Goal: Find specific page/section: Find specific page/section

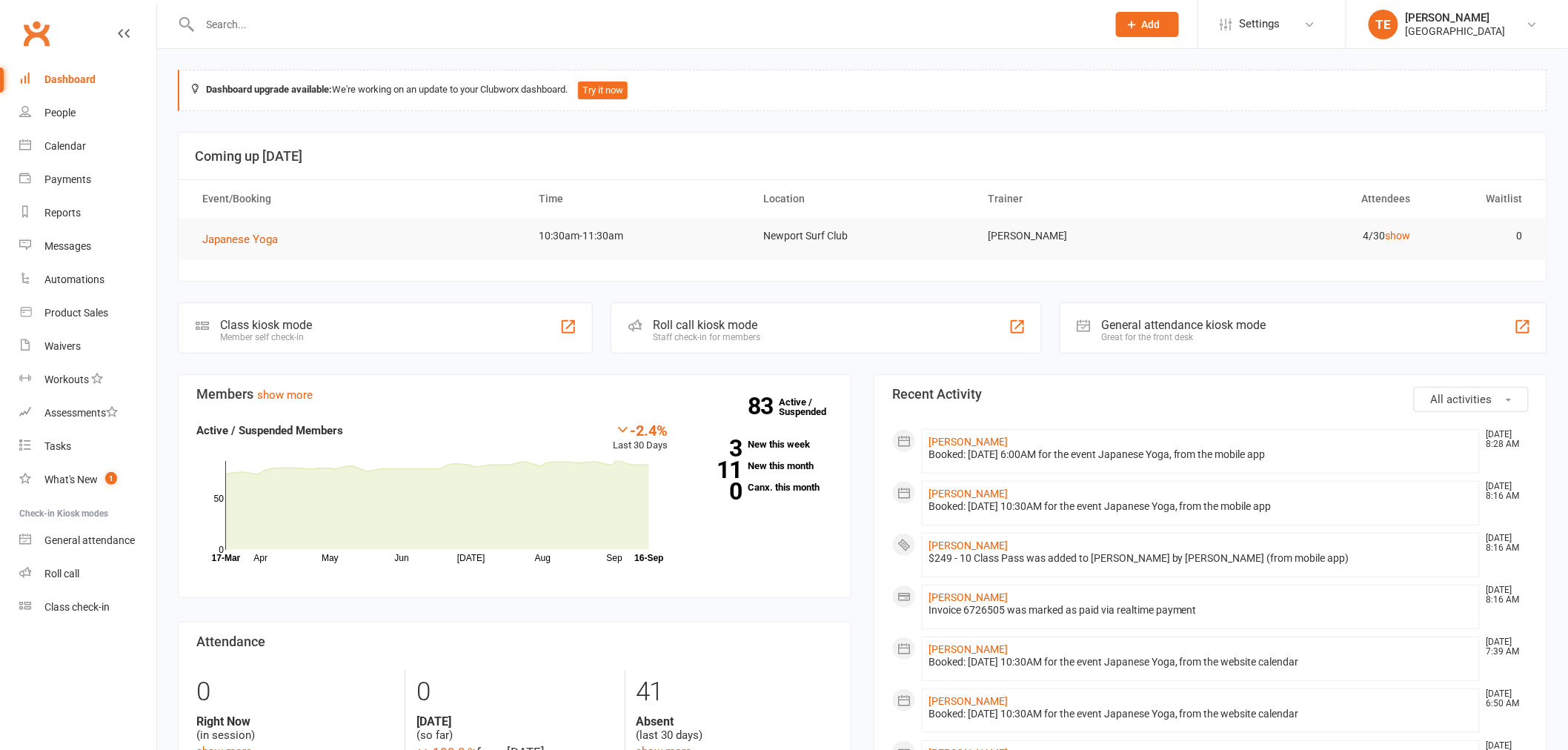
click at [270, 21] on input "text" at bounding box center [646, 25] width 901 height 21
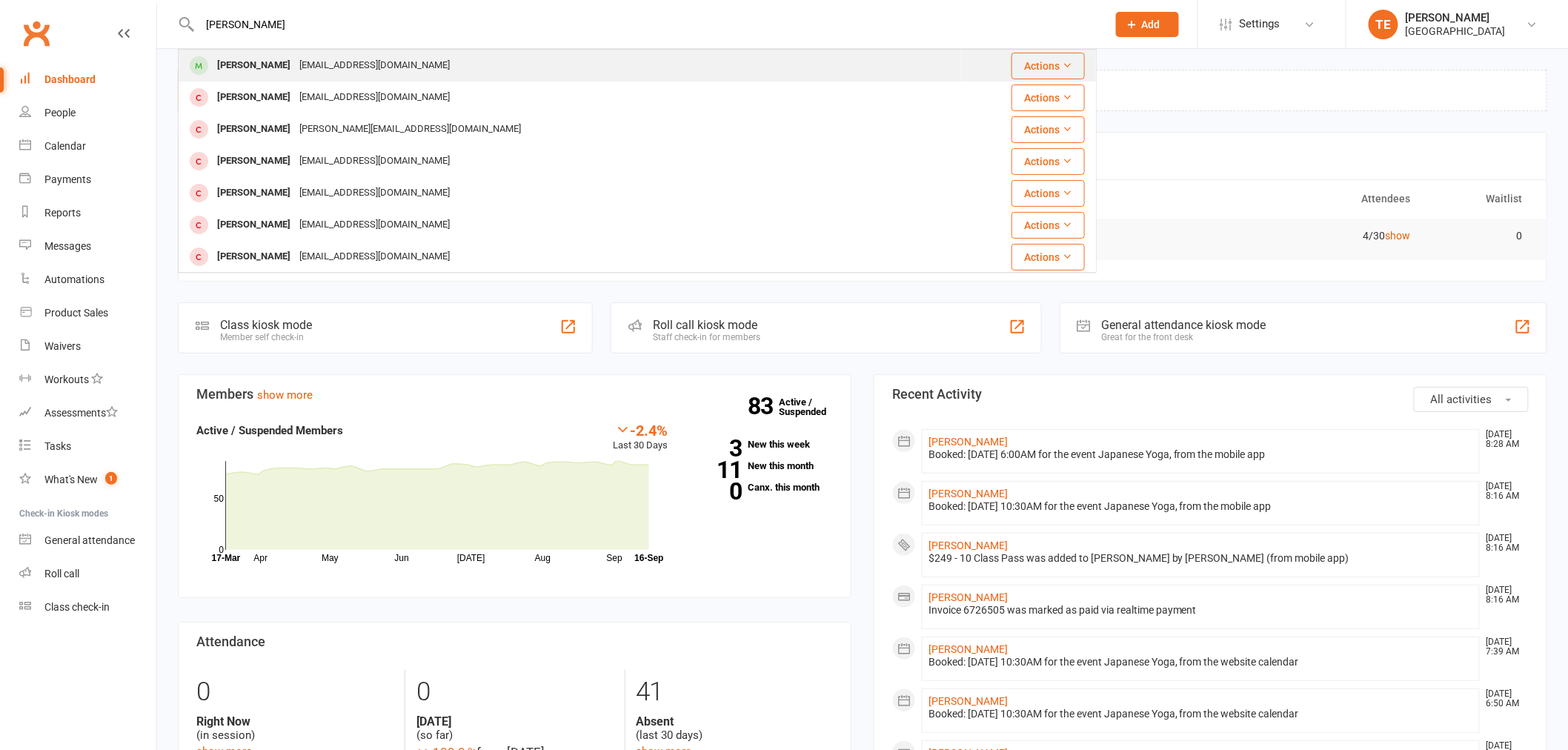
type input "charmion"
click at [278, 65] on div "Charmion Graham" at bounding box center [253, 65] width 82 height 21
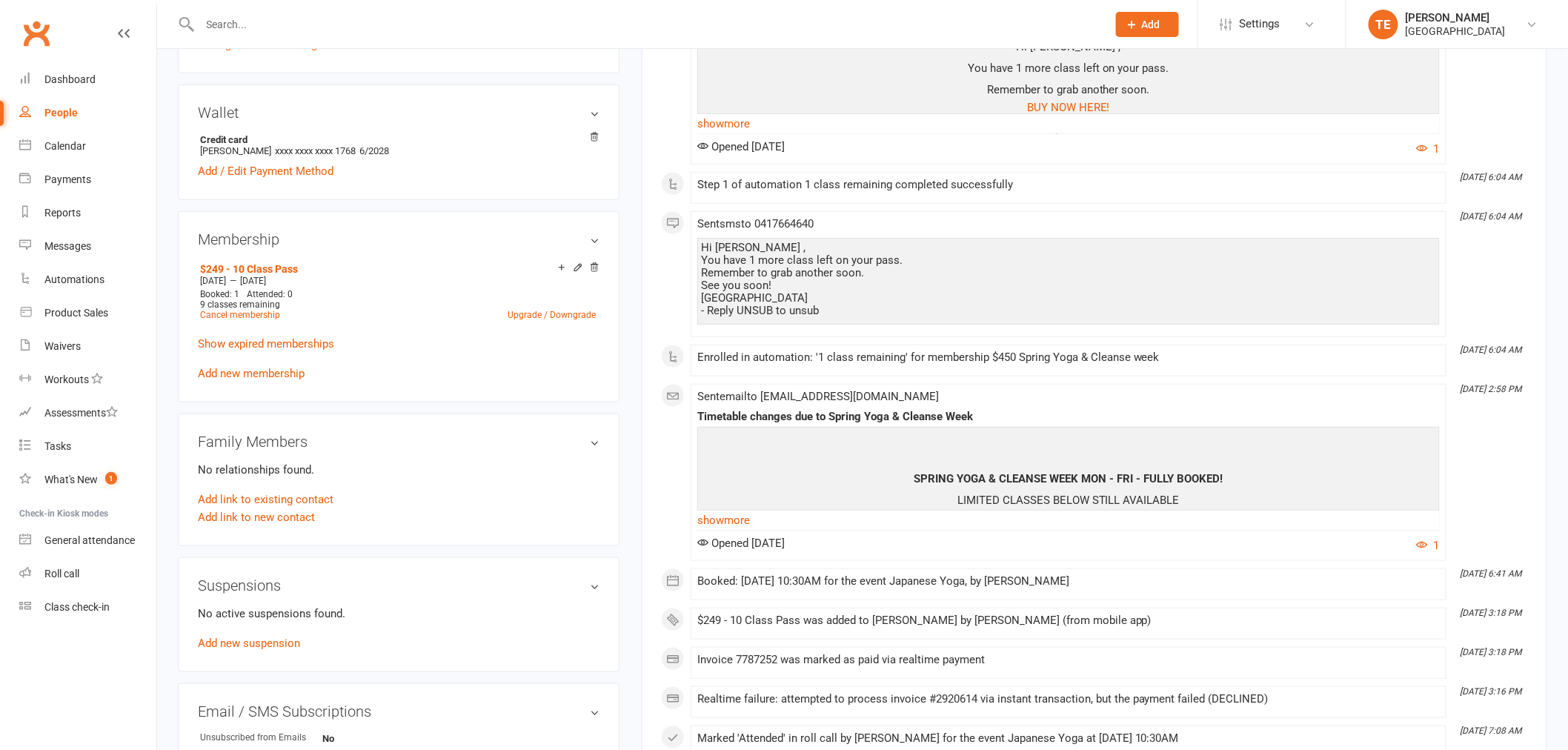
scroll to position [246, 0]
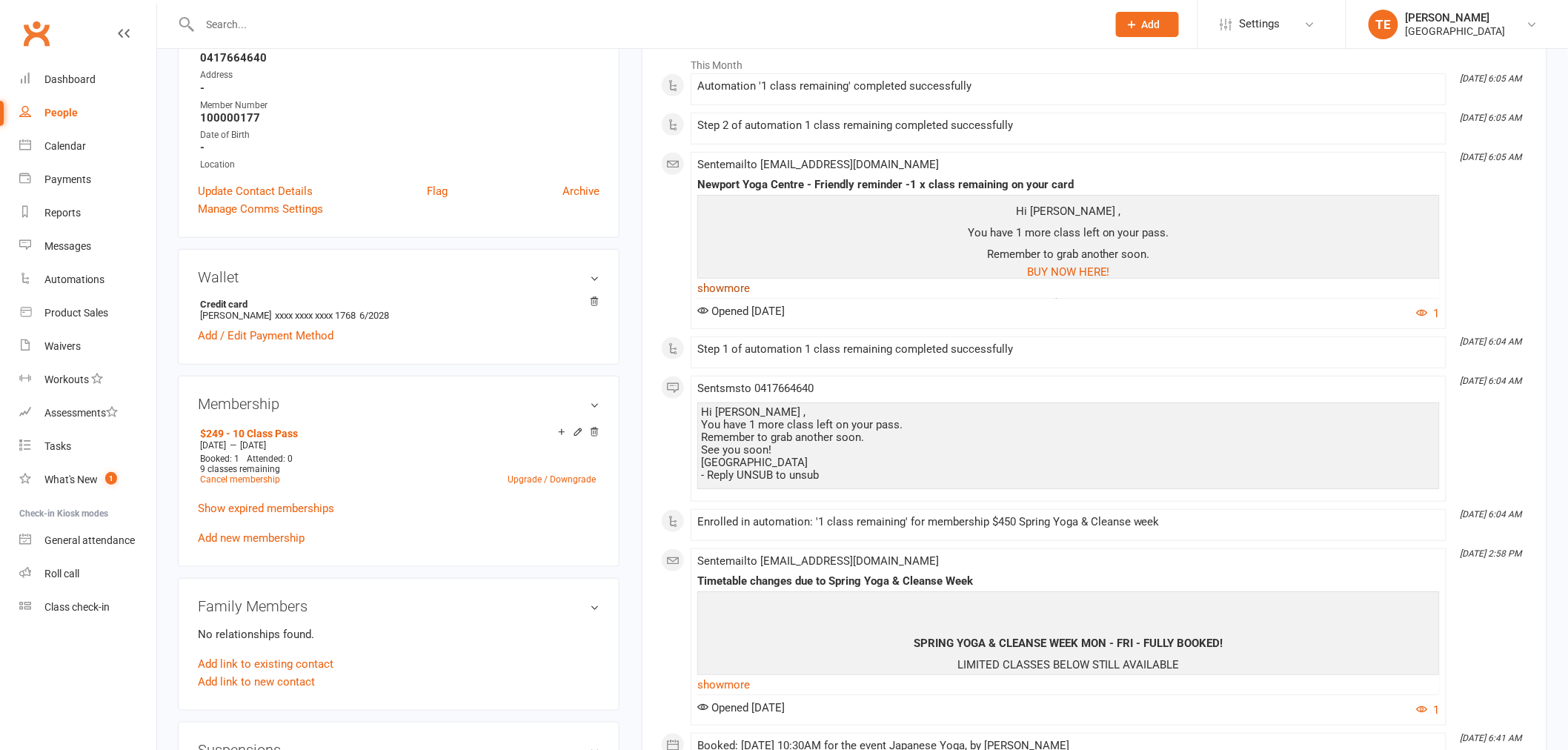
click at [733, 283] on link "show more" at bounding box center [1067, 289] width 742 height 21
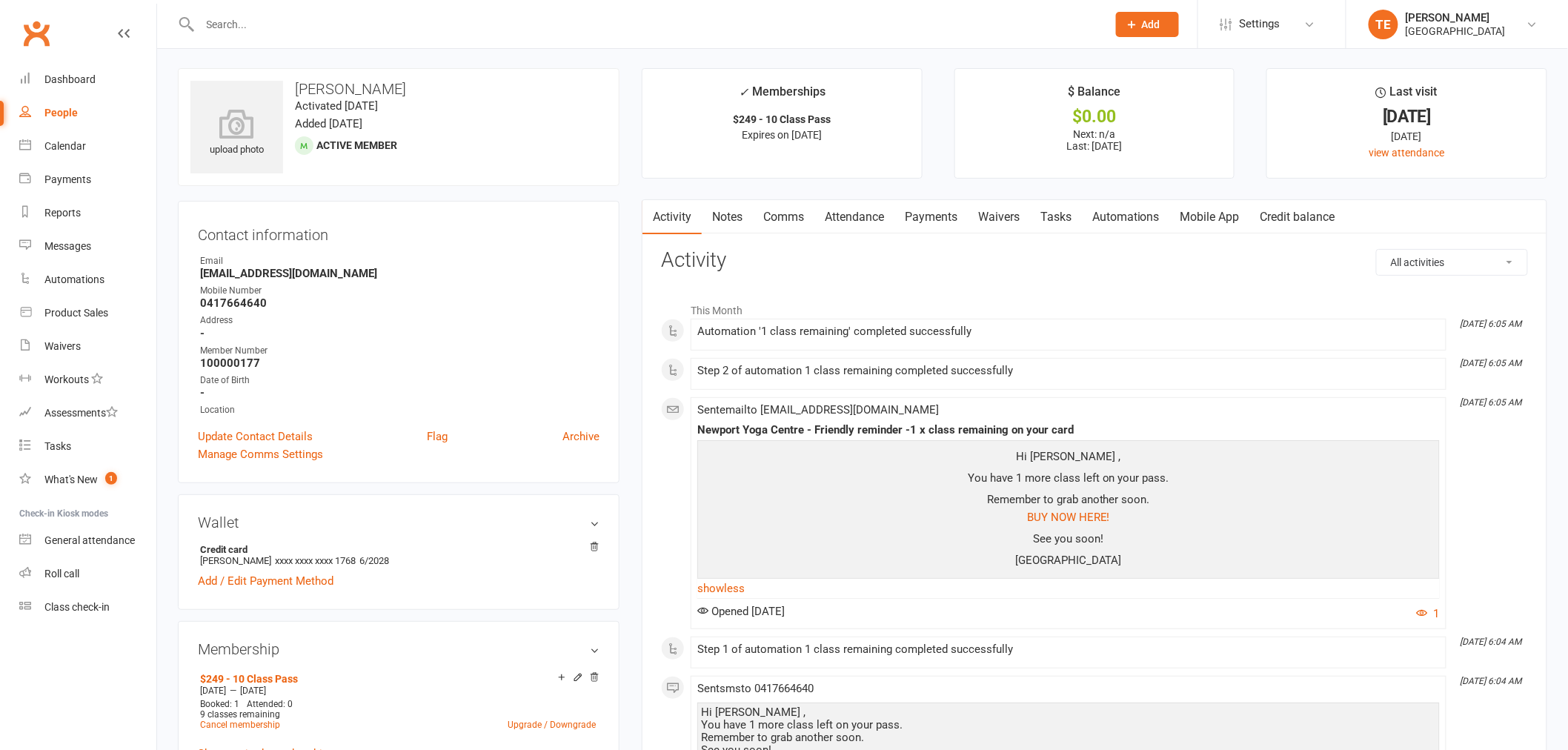
scroll to position [0, 0]
click at [84, 277] on div "Automations" at bounding box center [74, 279] width 60 height 12
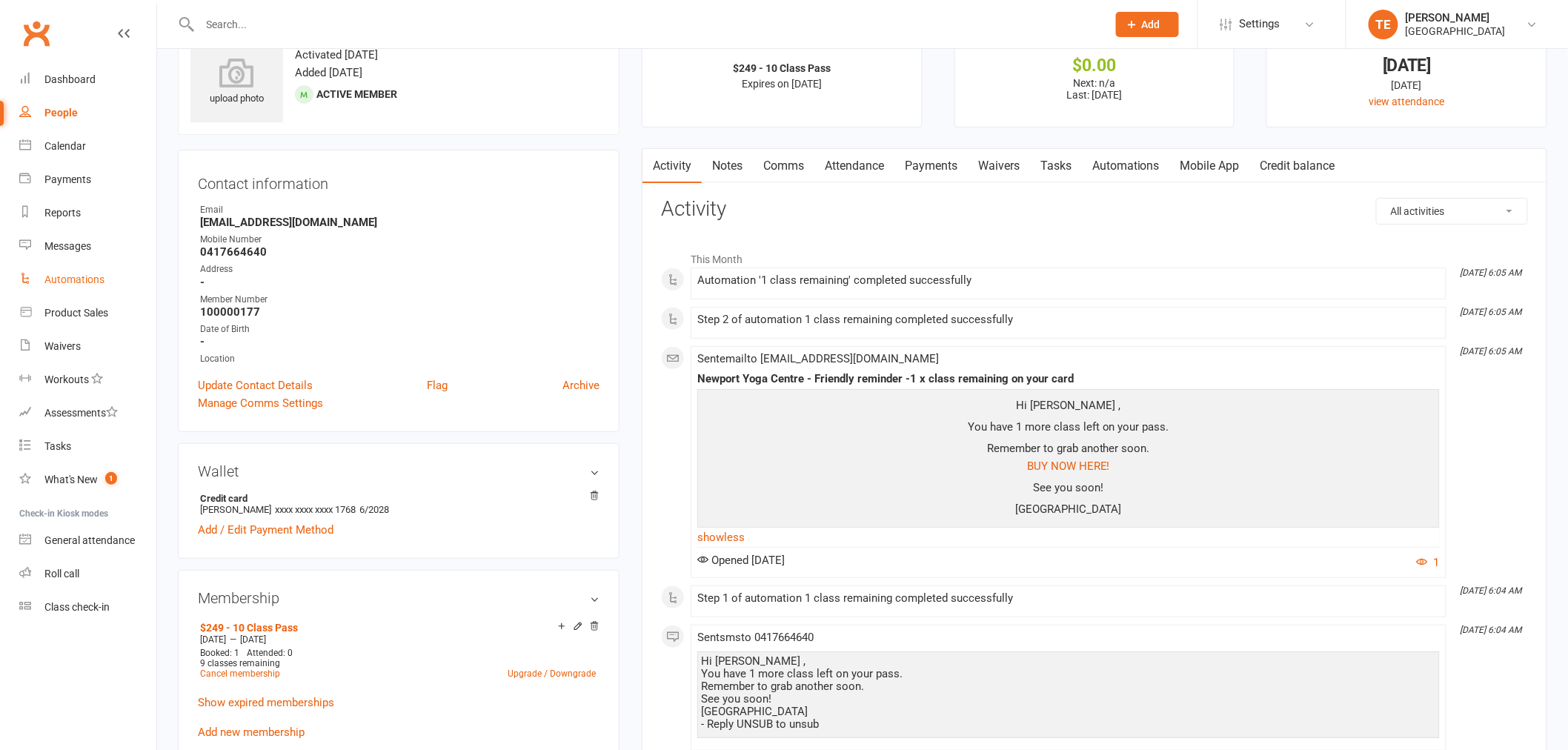
scroll to position [329, 0]
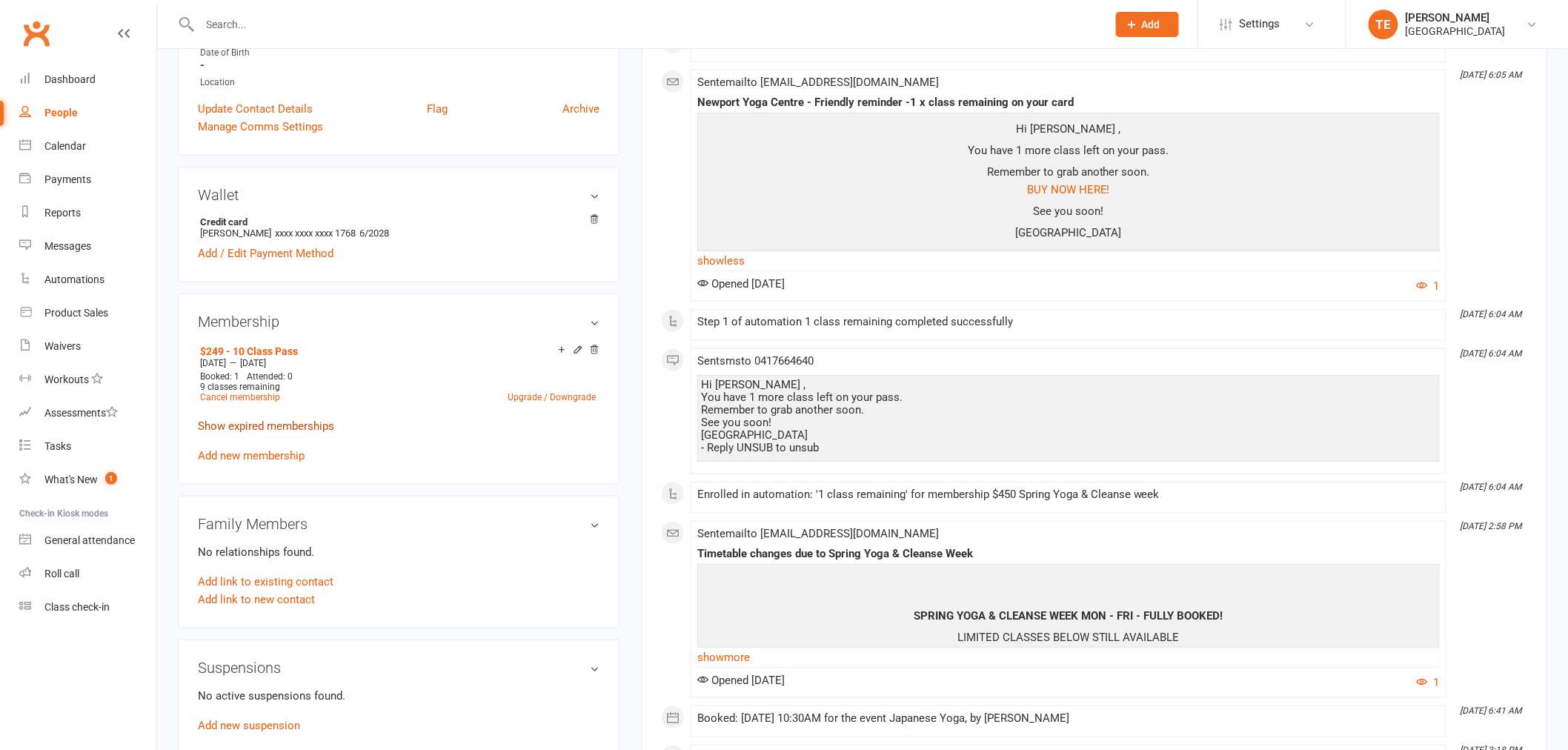
click at [242, 423] on link "Show expired memberships" at bounding box center [266, 427] width 137 height 13
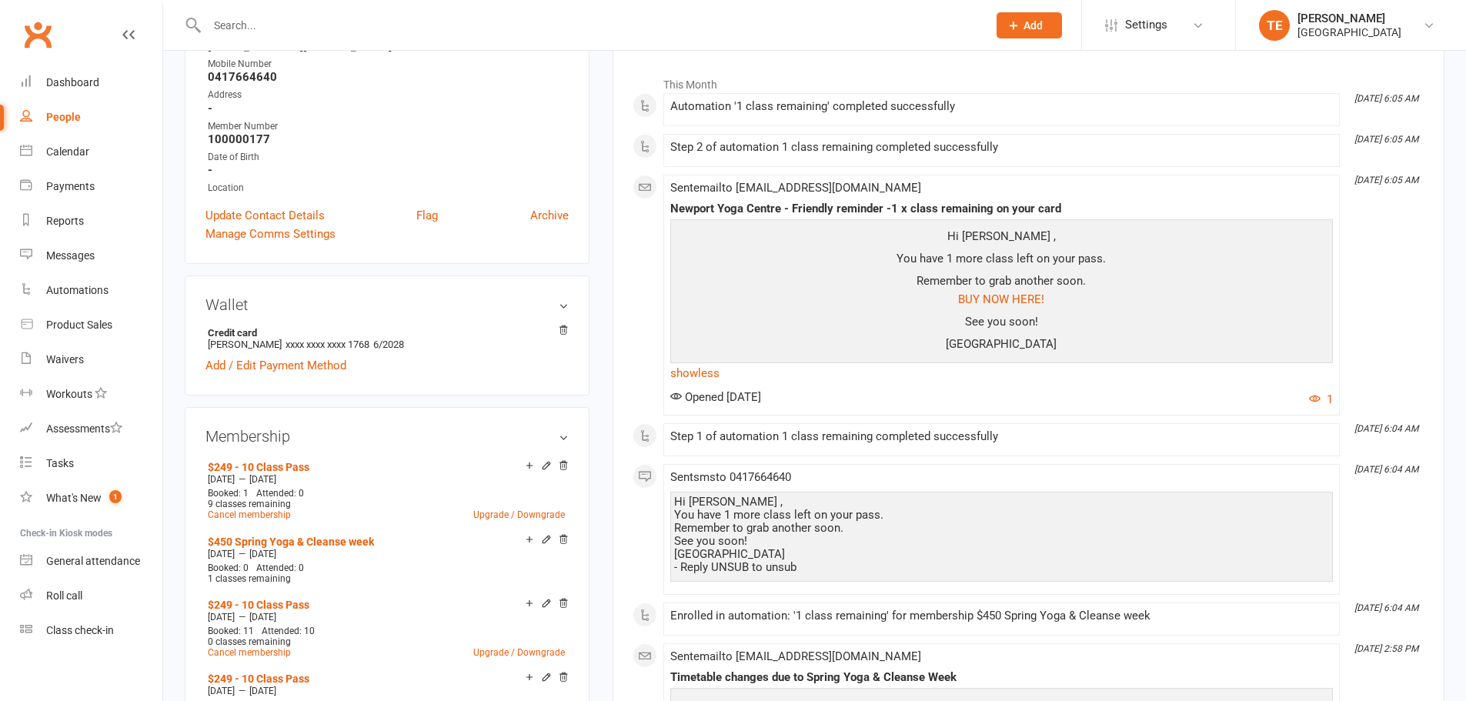
scroll to position [0, 0]
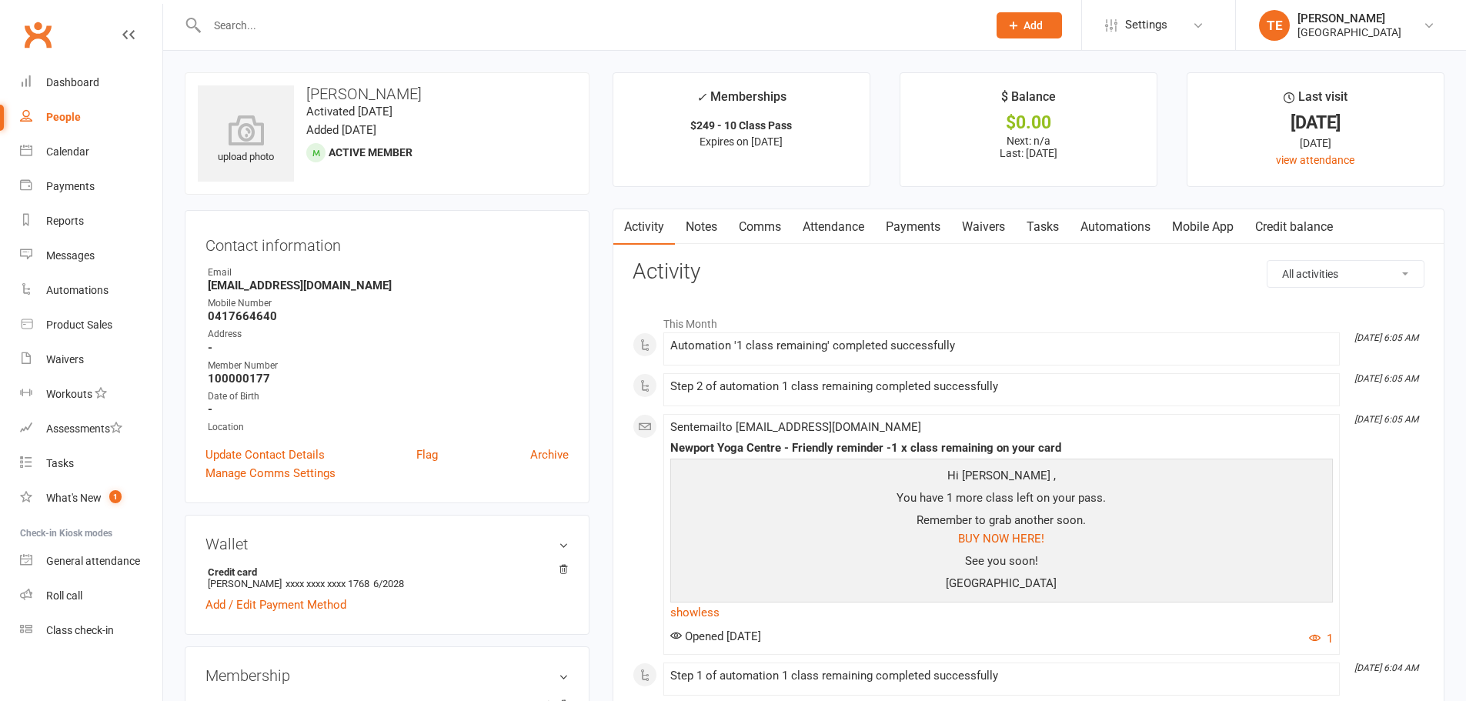
copy h3 "[PERSON_NAME]"
drag, startPoint x: 426, startPoint y: 89, endPoint x: 304, endPoint y: 92, distance: 122.4
click at [304, 92] on h3 "[PERSON_NAME]" at bounding box center [387, 93] width 379 height 17
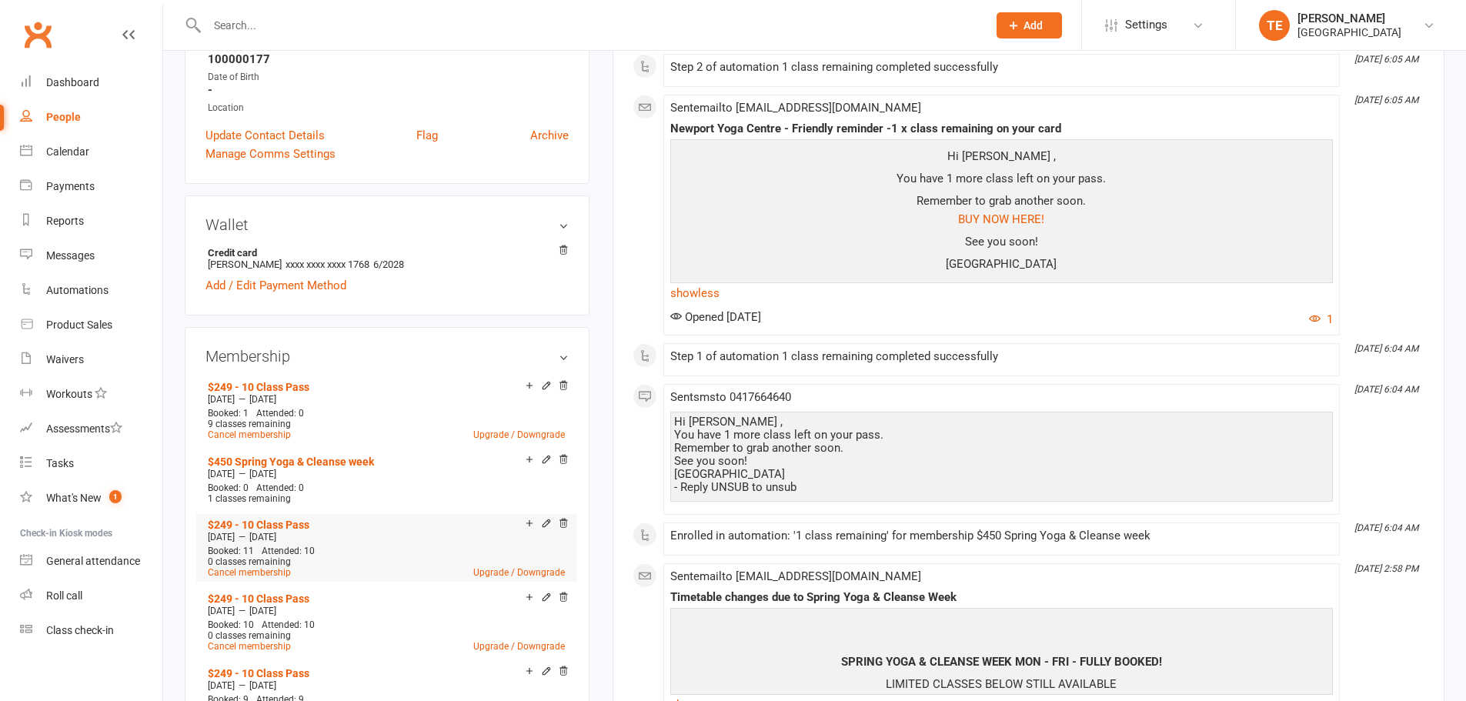
scroll to position [385, 0]
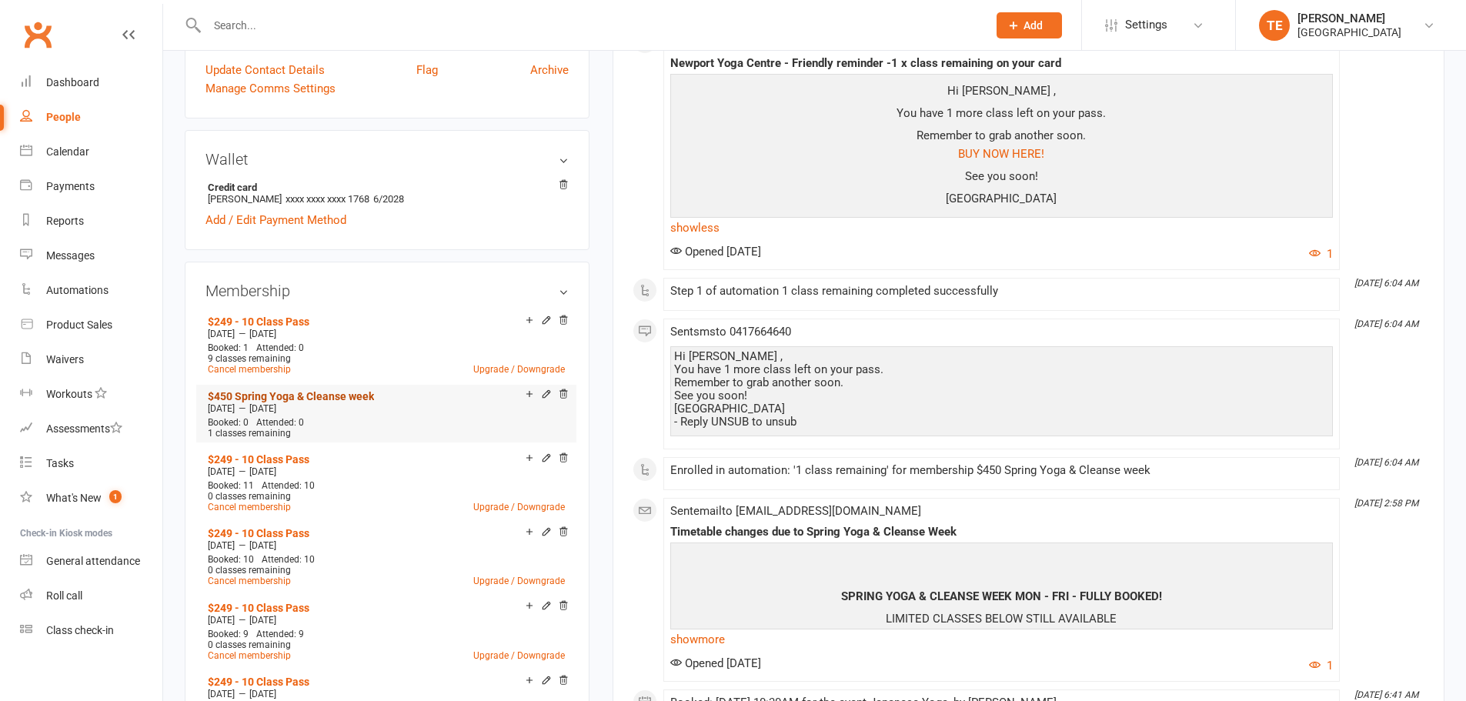
click at [344, 396] on link "$450 Spring Yoga & Cleanse week" at bounding box center [291, 396] width 166 height 12
copy link "$249 - 10 Class Pass"
drag, startPoint x: 316, startPoint y: 321, endPoint x: 207, endPoint y: 319, distance: 108.5
click at [207, 319] on li "$249 - 10 Class Pass Sep 3 2025 — Sep 2 2026 Booked: 1 Attended: 0 9 classes re…" at bounding box center [386, 345] width 365 height 68
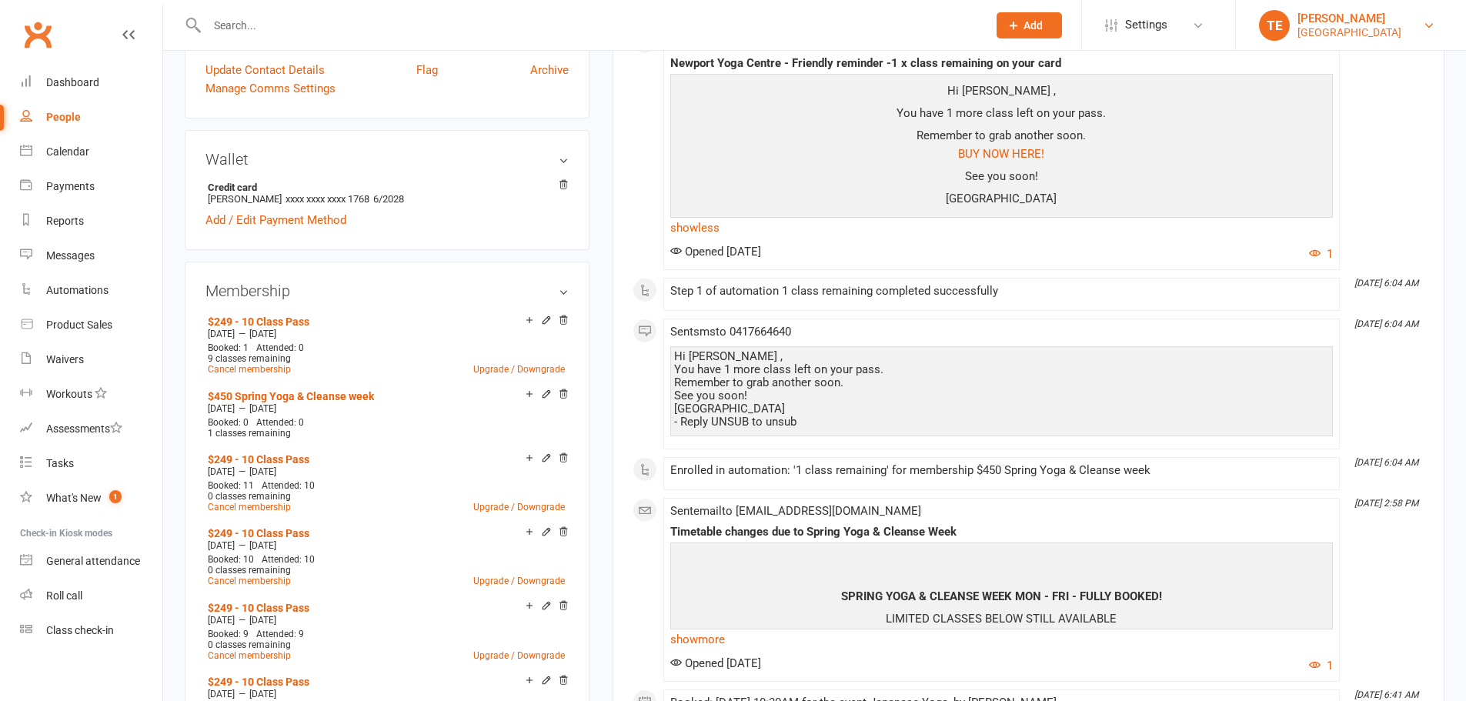
click at [1348, 19] on div "[PERSON_NAME]" at bounding box center [1350, 19] width 104 height 14
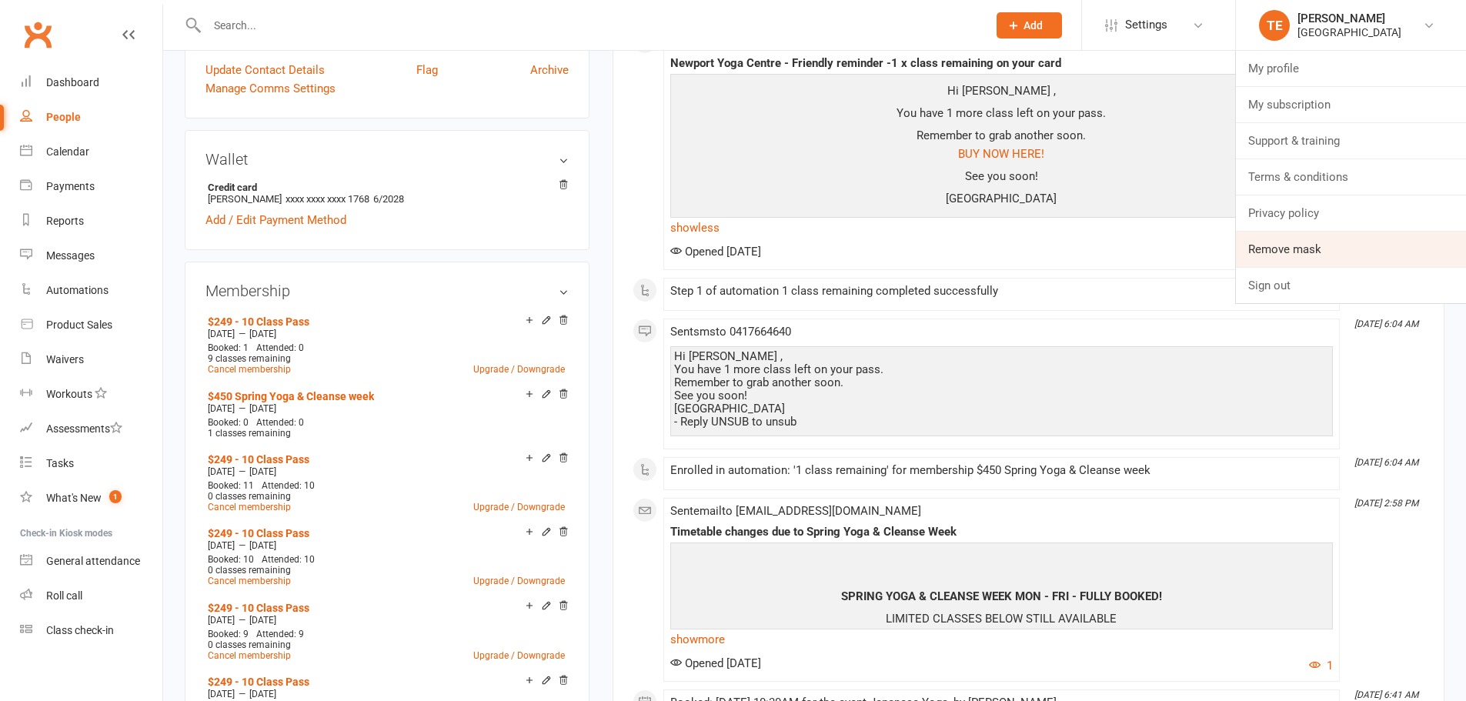
click at [1357, 256] on link "Remove mask" at bounding box center [1351, 249] width 230 height 35
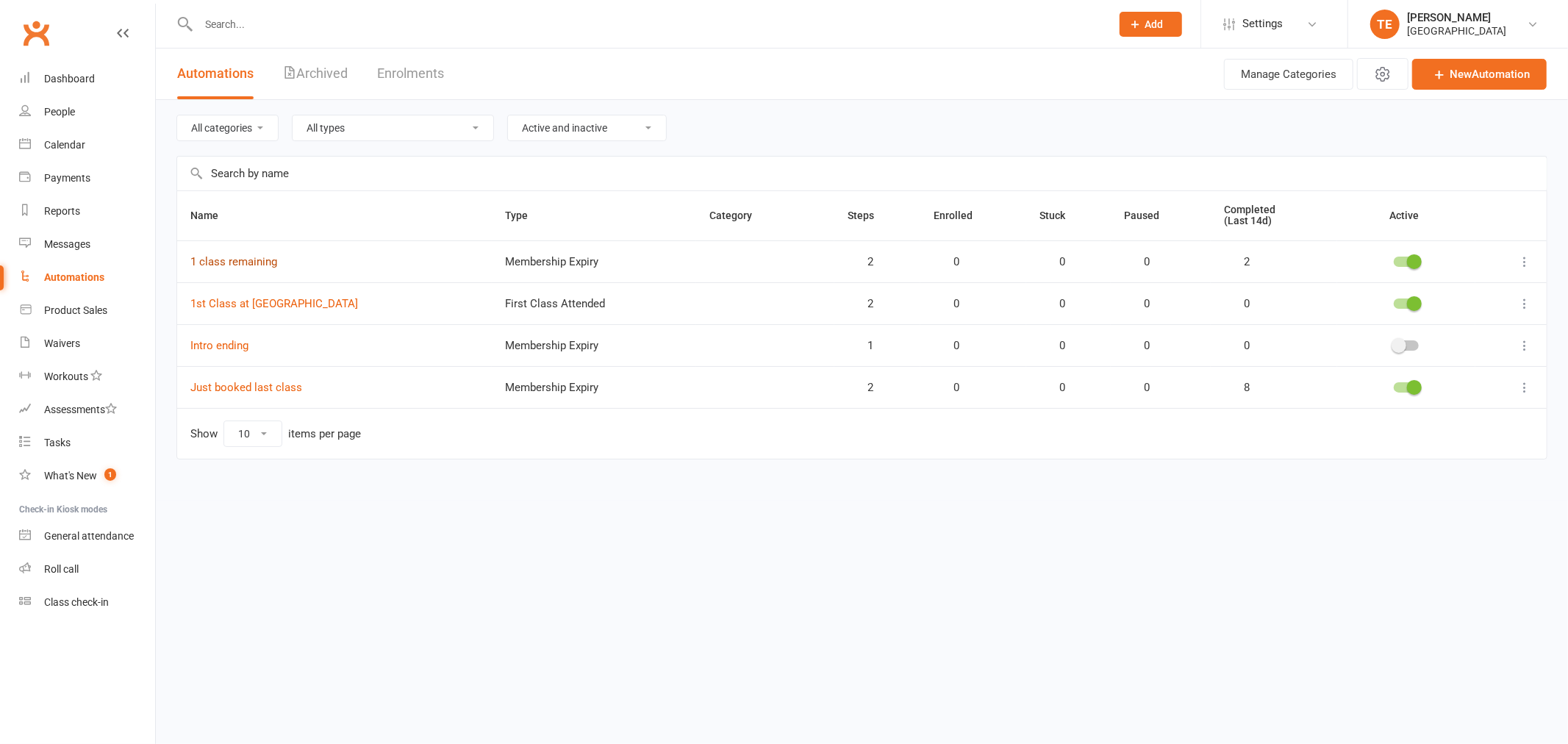
click at [239, 263] on link "1 class remaining" at bounding box center [233, 262] width 87 height 13
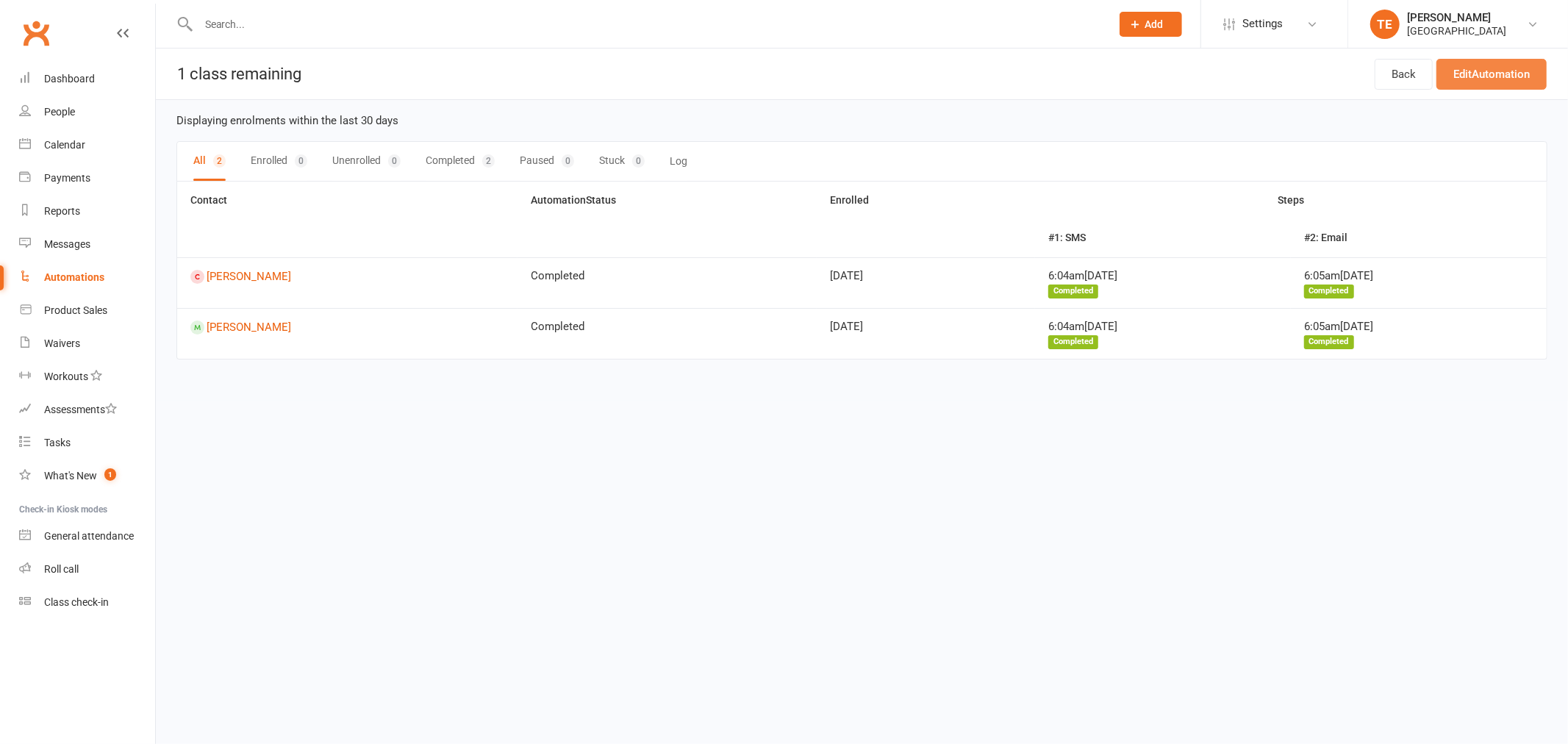
click at [1513, 84] on link "Edit Automation" at bounding box center [1491, 74] width 110 height 31
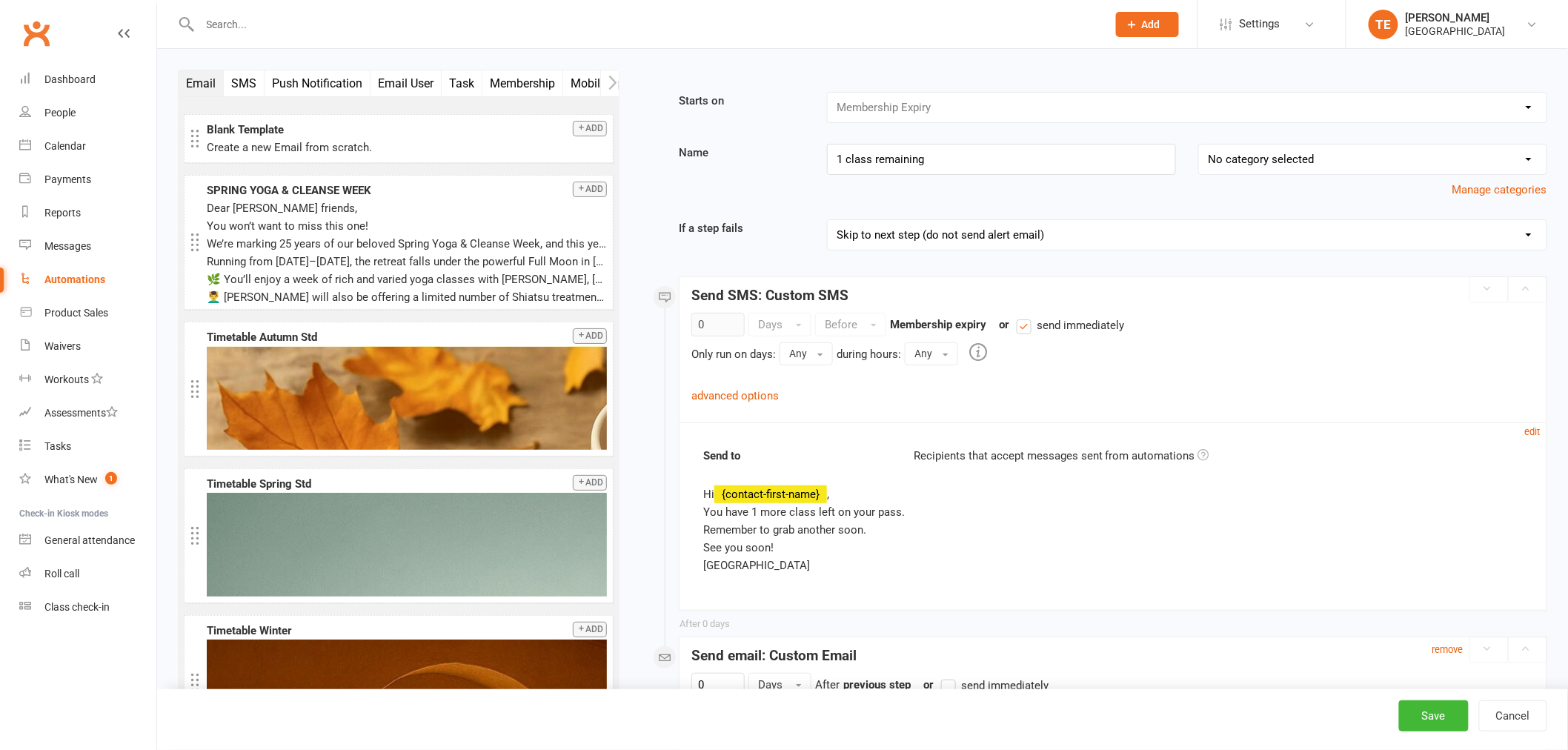
scroll to position [82, 0]
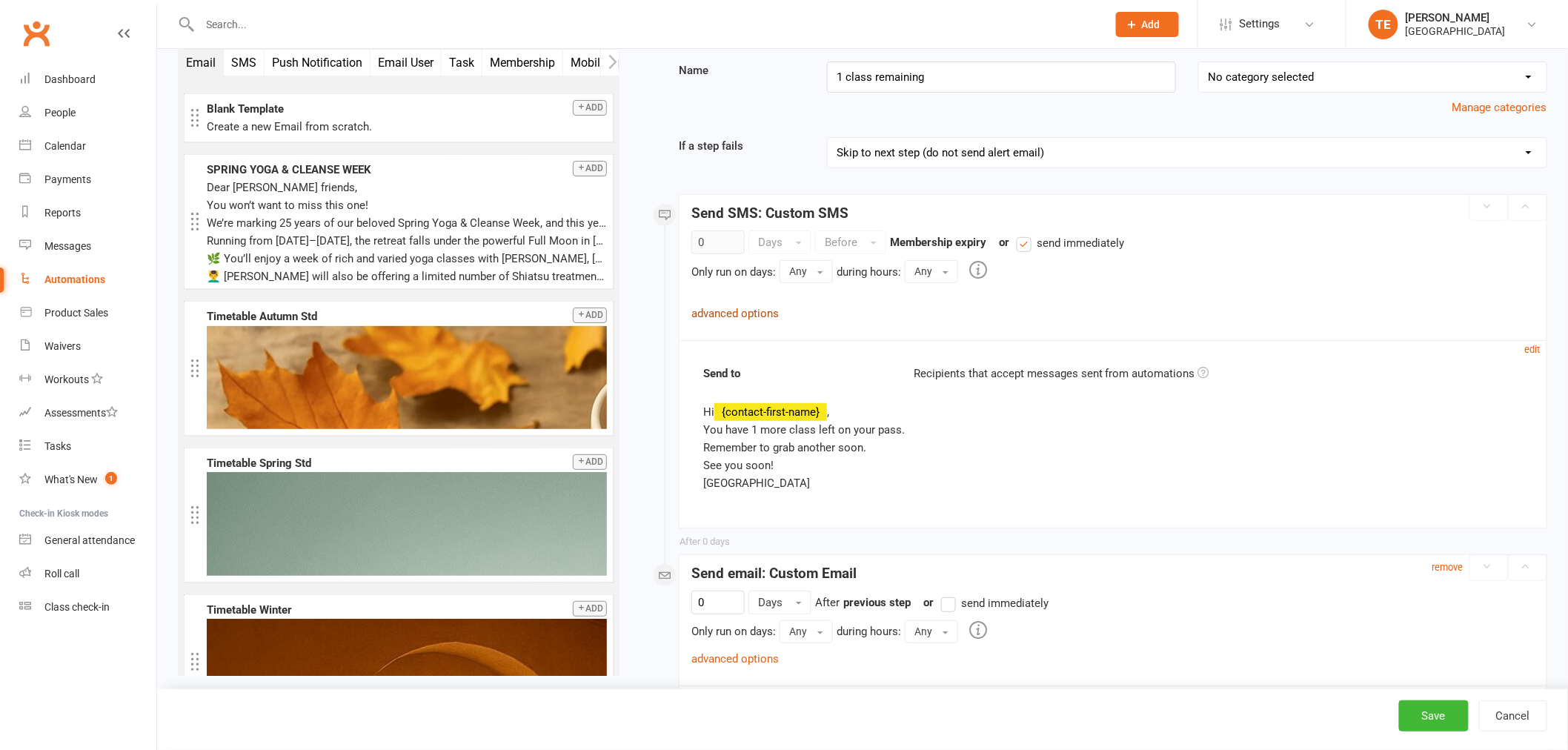
click at [727, 312] on link "advanced options" at bounding box center [734, 314] width 88 height 13
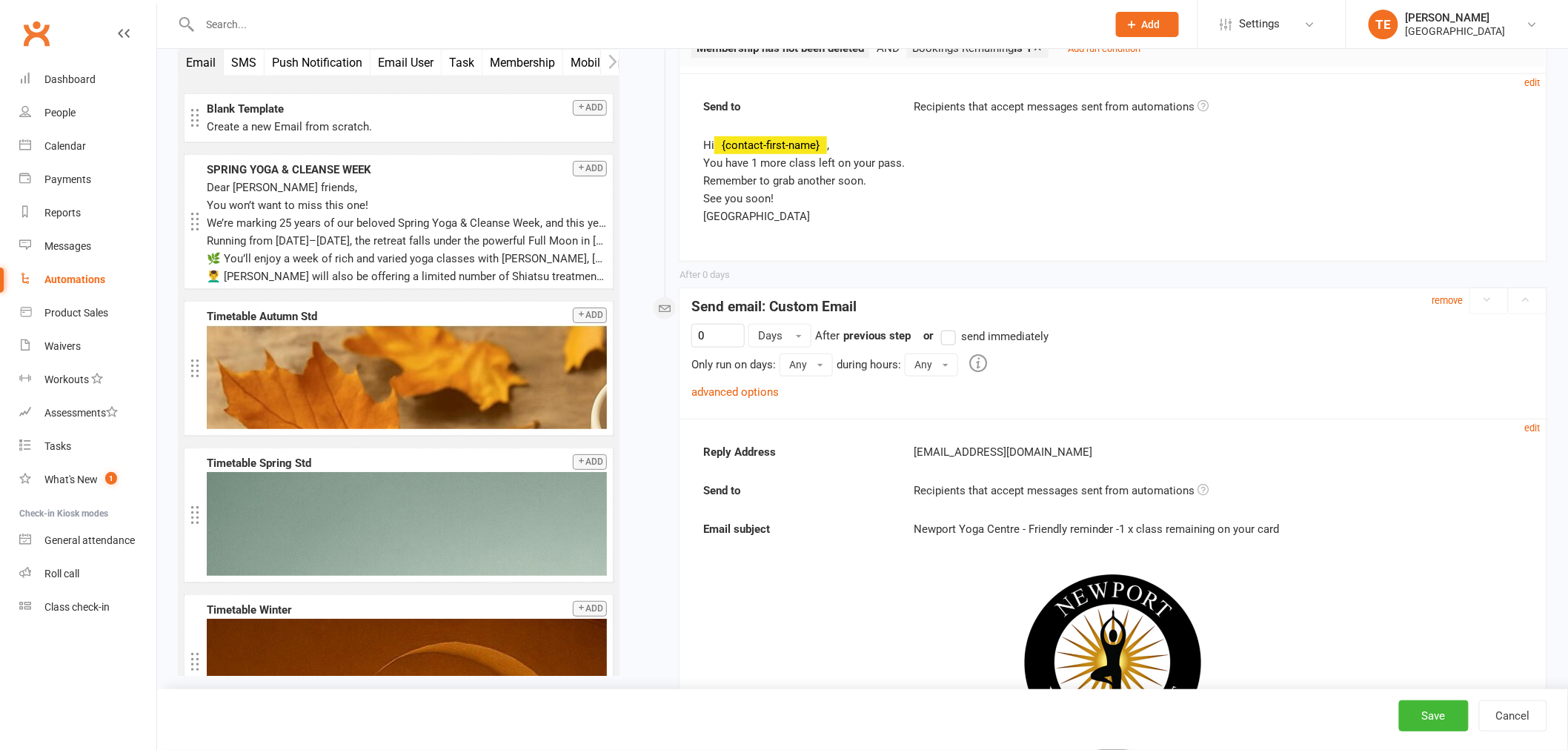
scroll to position [411, 0]
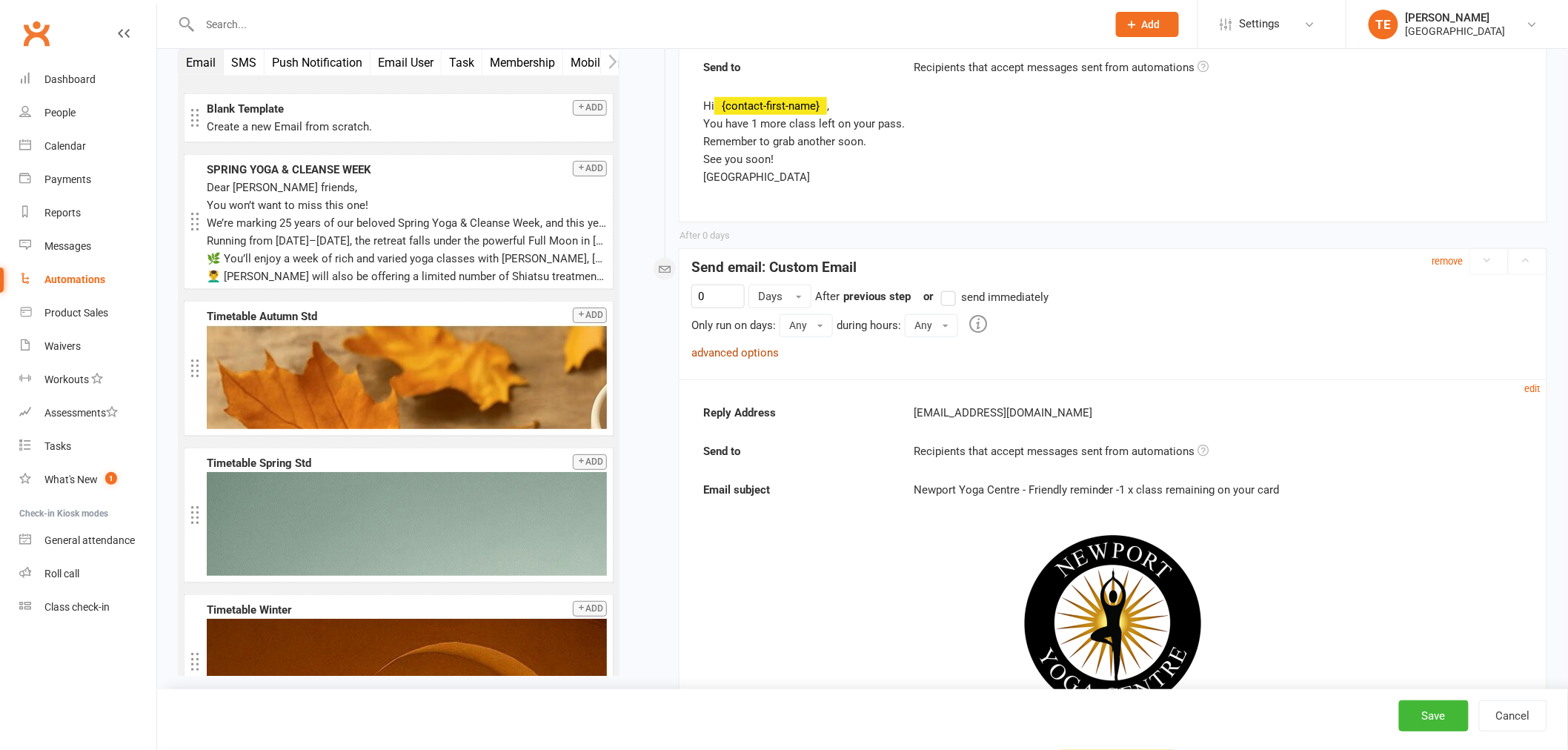
click at [772, 346] on link "advanced options" at bounding box center [734, 352] width 88 height 13
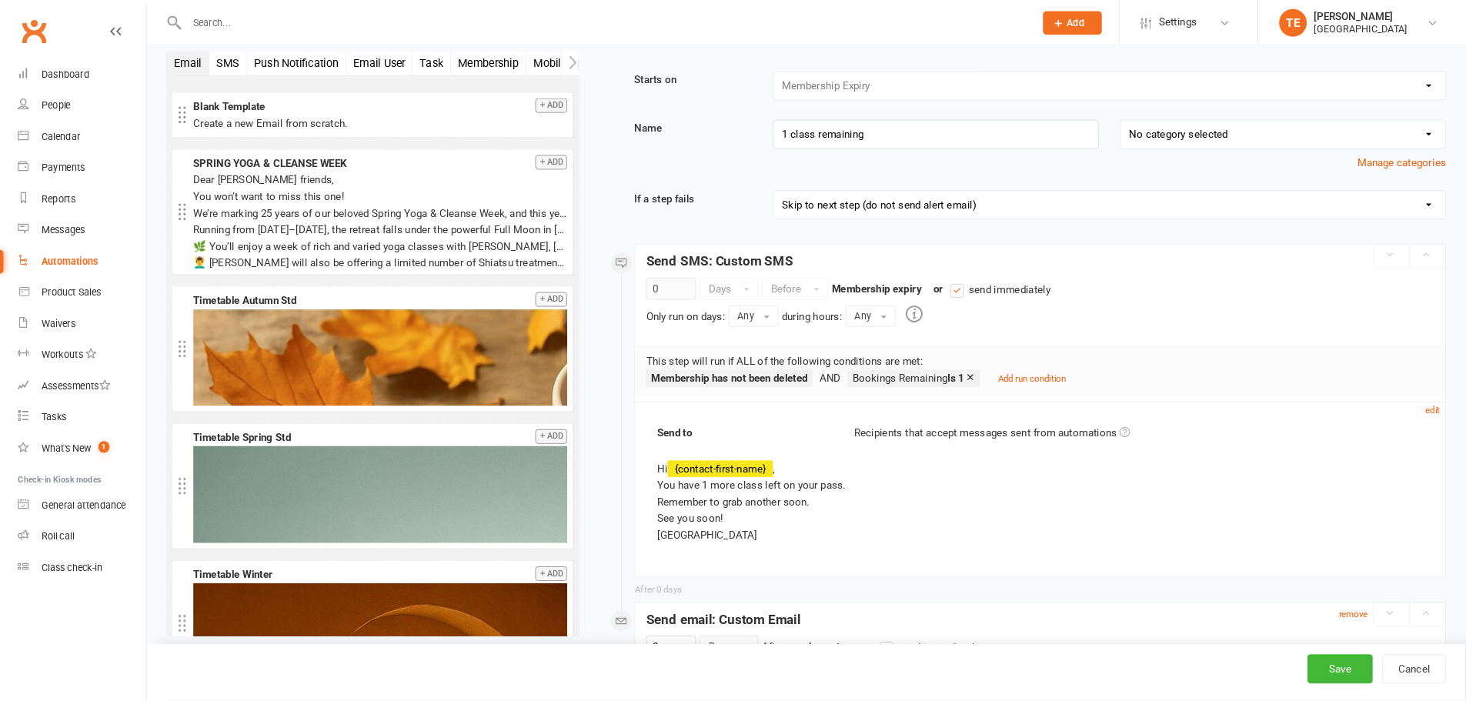
scroll to position [0, 0]
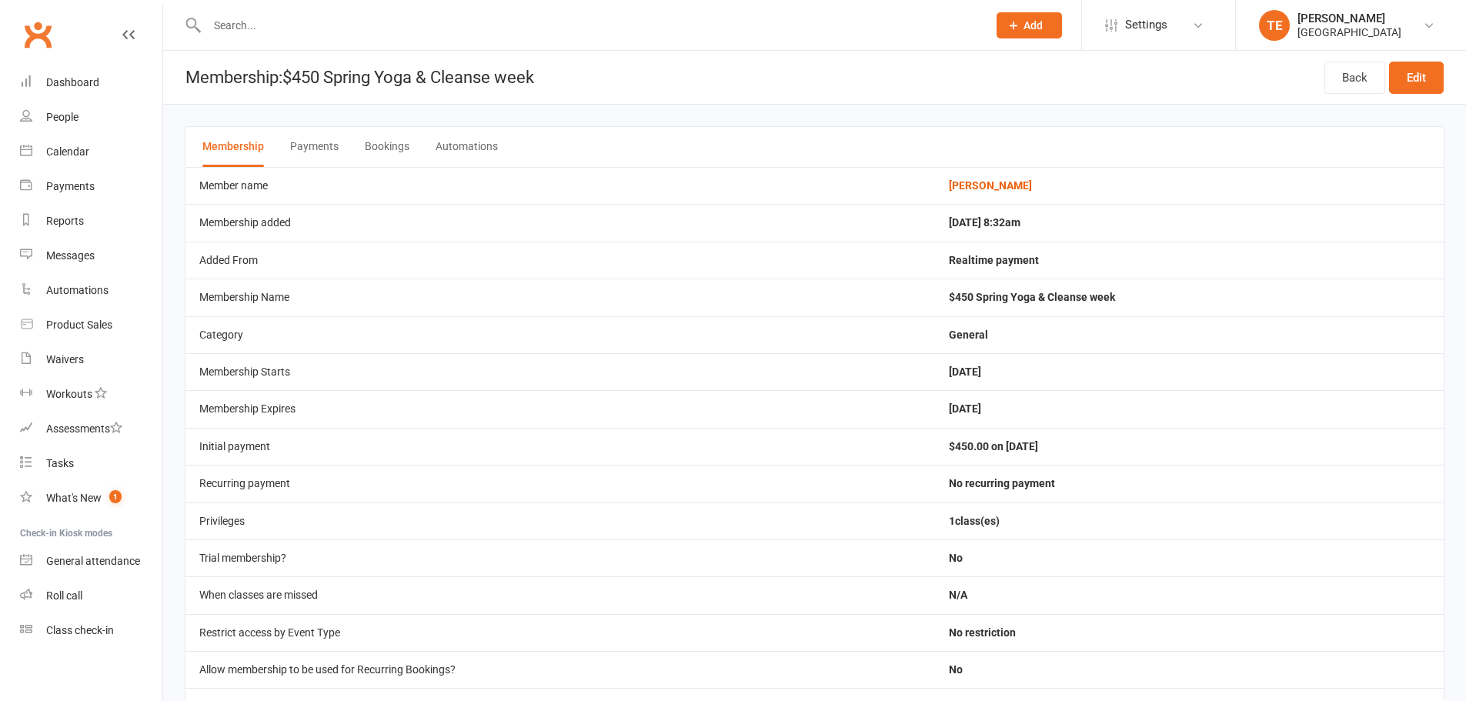
click at [386, 149] on button "Bookings" at bounding box center [387, 147] width 45 height 40
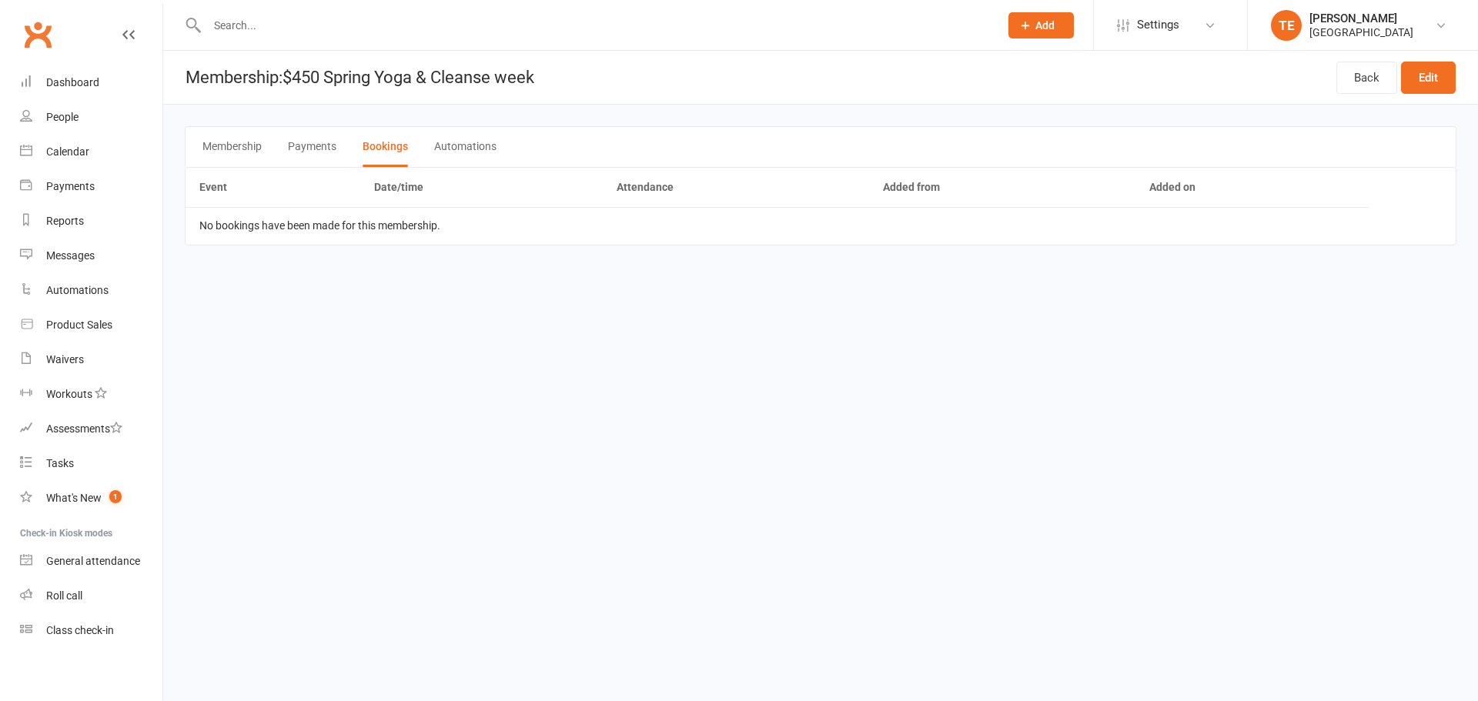
click at [209, 145] on button "Membership" at bounding box center [231, 147] width 59 height 40
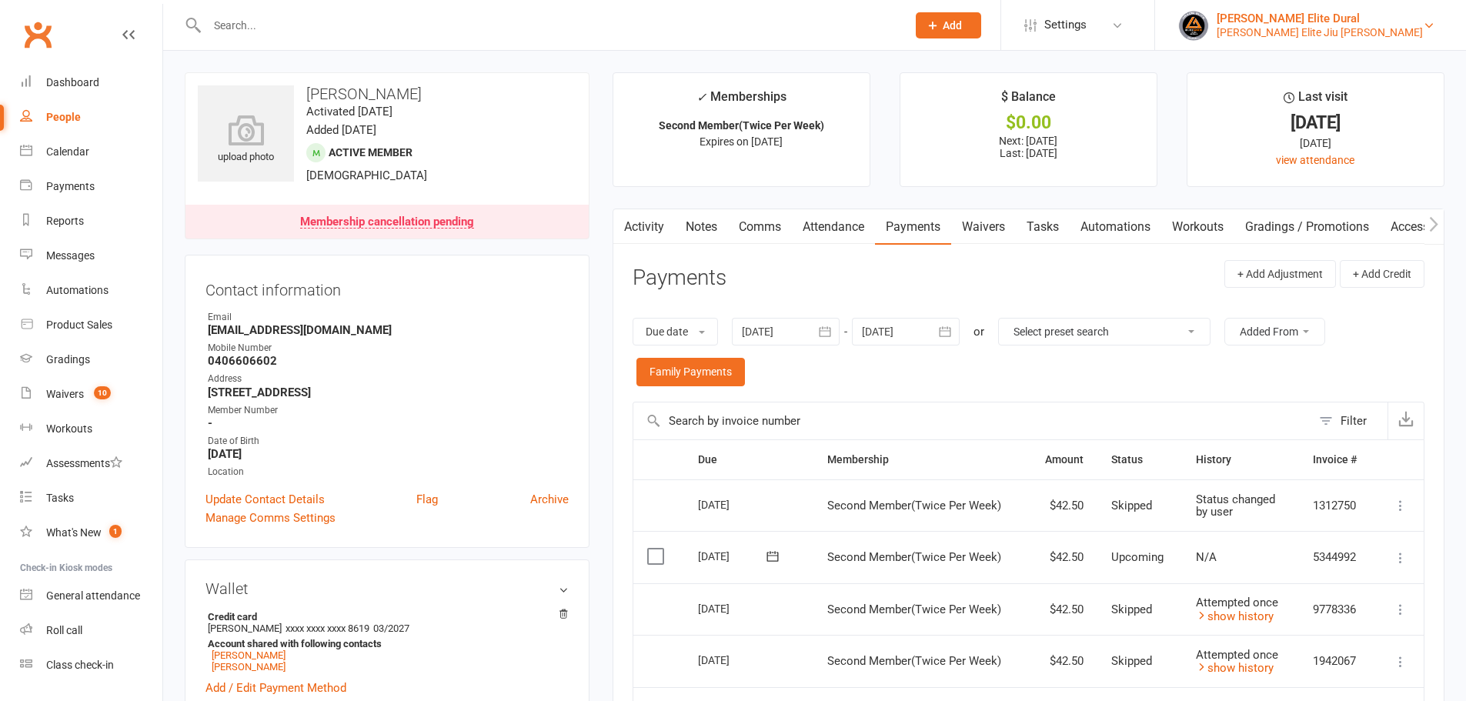
click at [1348, 26] on div "[PERSON_NAME] Elite Jiu [PERSON_NAME]" at bounding box center [1320, 32] width 206 height 14
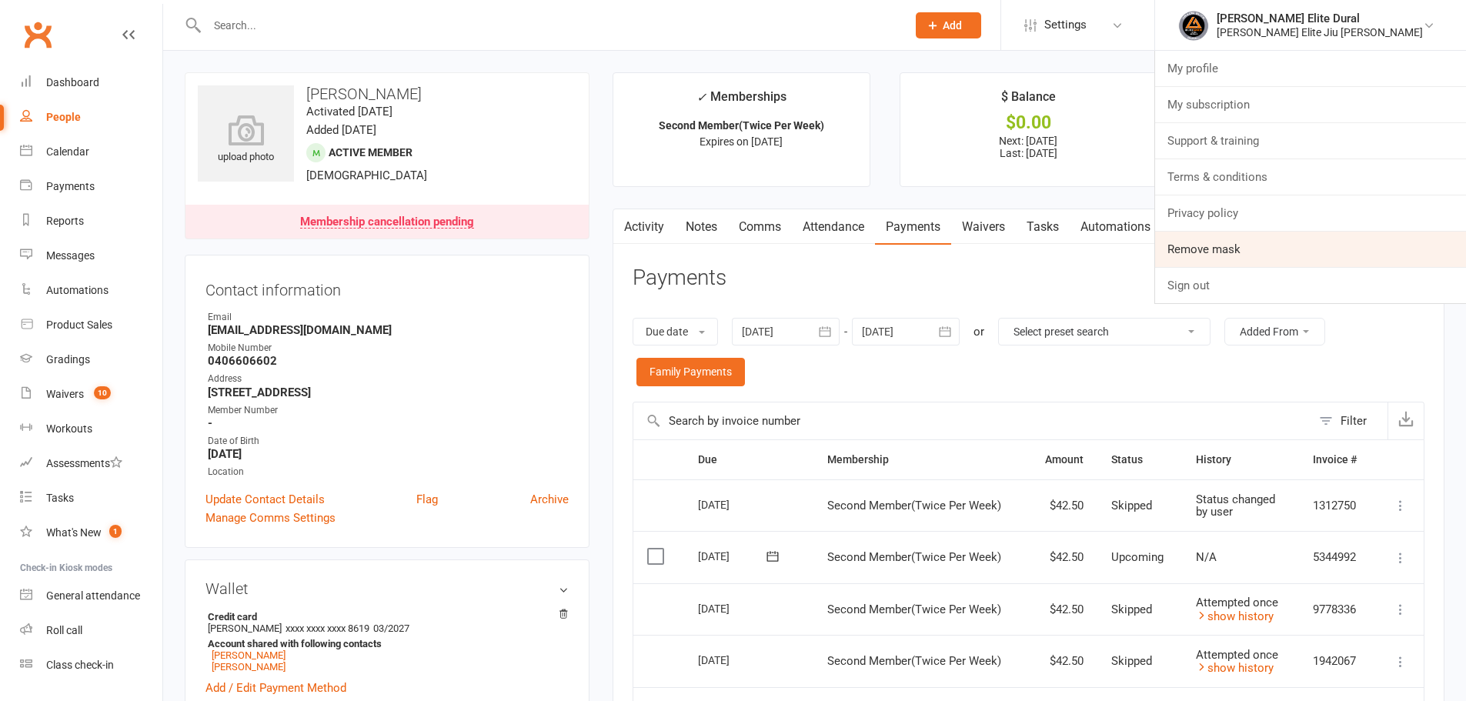
click at [1331, 250] on link "Remove mask" at bounding box center [1310, 249] width 311 height 35
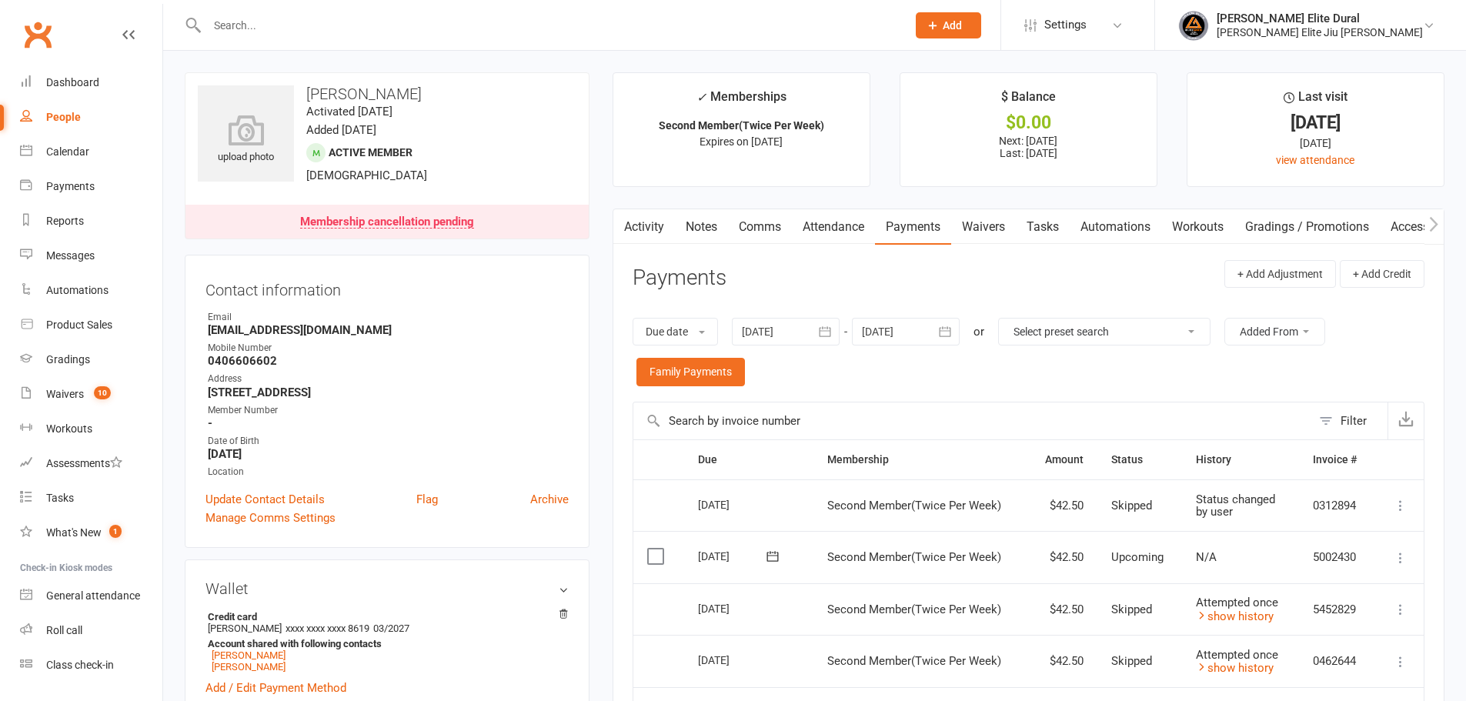
drag, startPoint x: 1215, startPoint y: 199, endPoint x: 1199, endPoint y: 191, distance: 17.9
click at [1215, 199] on main "✓ Memberships Second Member(Twice Per Week) Expires on 26th September, 2025 $ B…" at bounding box center [1028, 573] width 855 height 1003
